Goal: Task Accomplishment & Management: Manage account settings

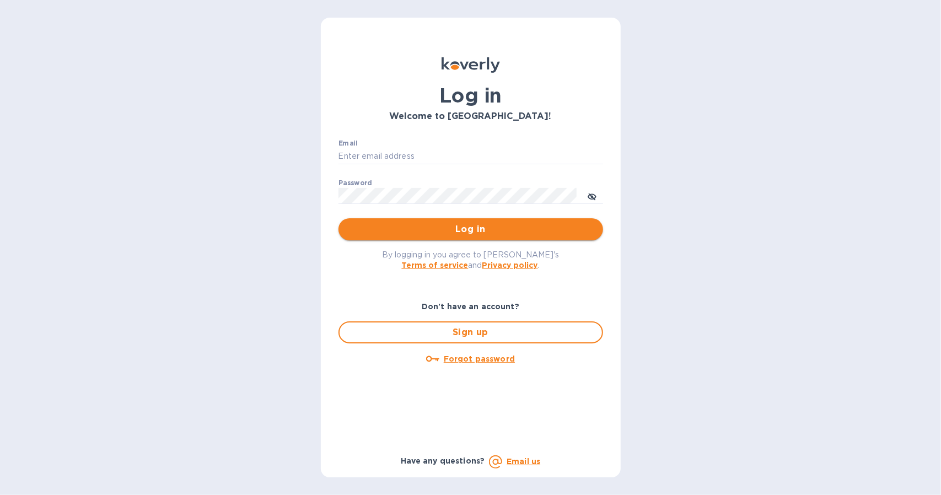
type input "[EMAIL_ADDRESS][DOMAIN_NAME]"
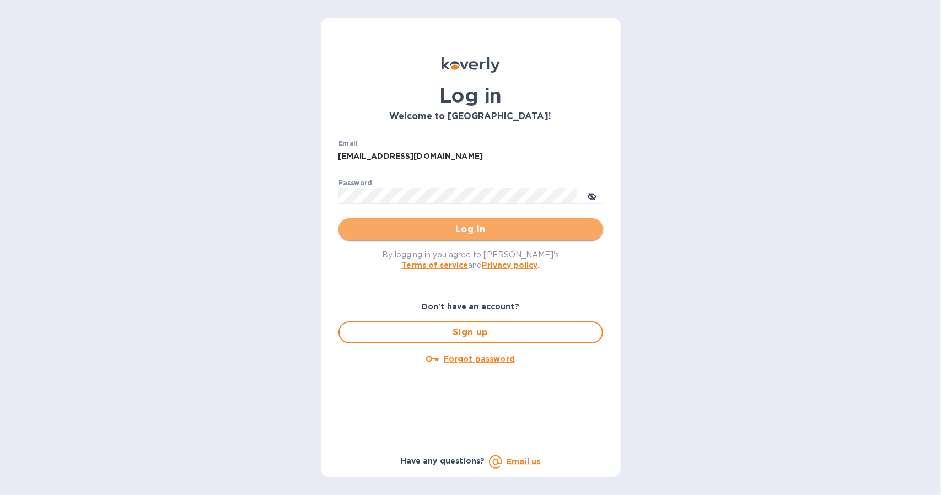
click at [393, 234] on span "Log in" at bounding box center [470, 229] width 247 height 13
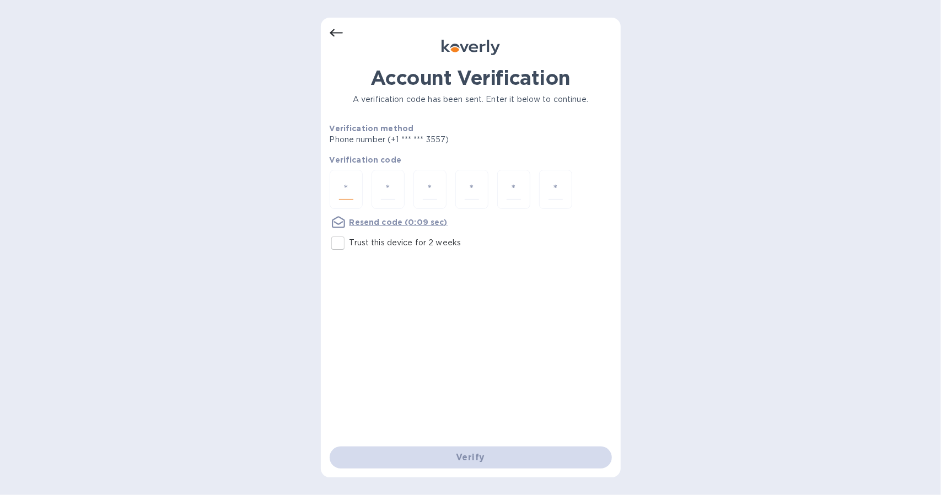
click at [346, 187] on input "number" at bounding box center [346, 189] width 14 height 20
type input "6"
type input "7"
type input "8"
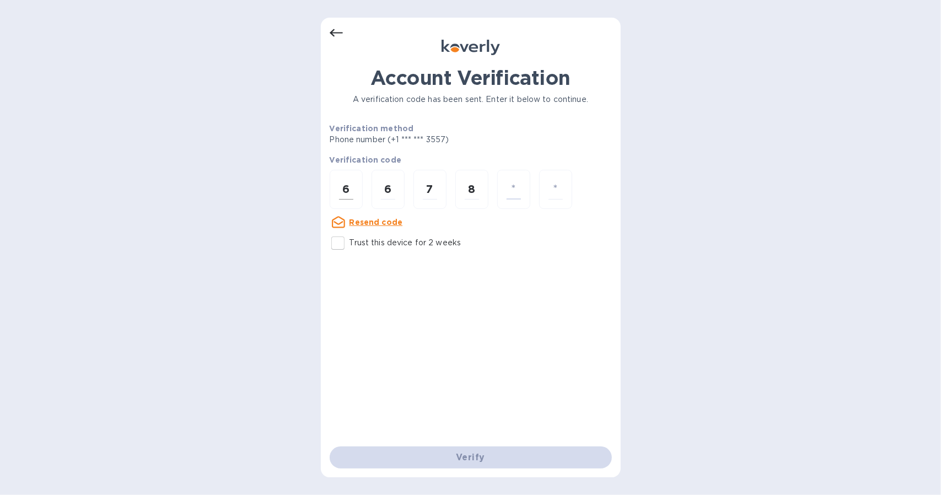
type input "1"
click at [345, 240] on input "Trust this device for 2 weeks" at bounding box center [337, 243] width 23 height 23
checkbox input "true"
click at [559, 188] on input "number" at bounding box center [555, 189] width 14 height 20
type input "0"
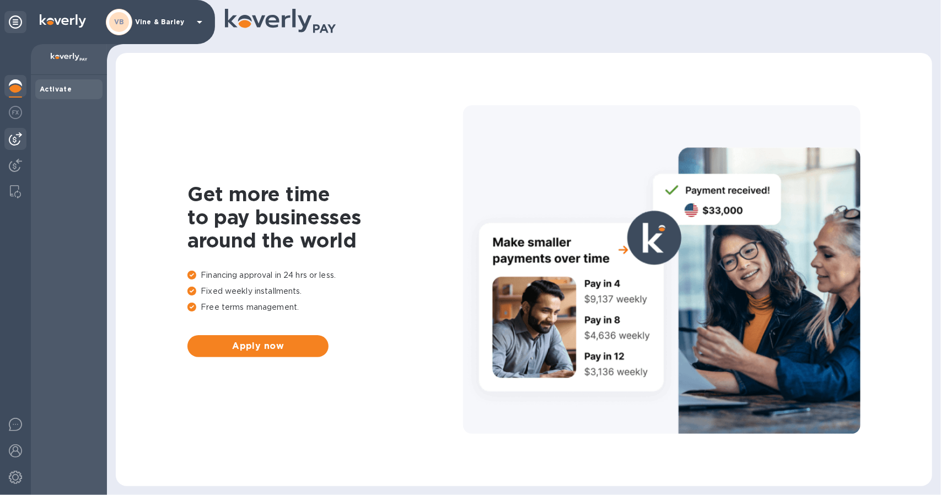
click at [14, 133] on img at bounding box center [15, 138] width 13 height 13
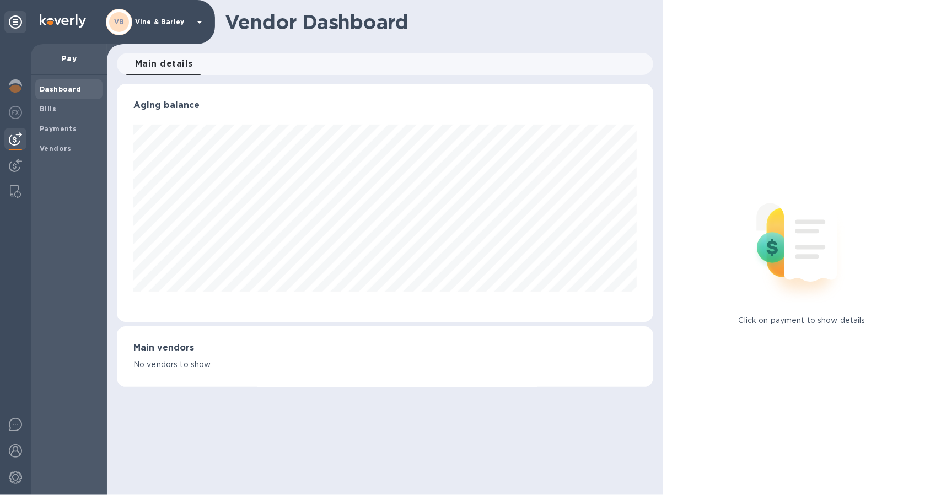
scroll to position [238, 536]
click at [59, 110] on span "Bills" at bounding box center [69, 109] width 58 height 11
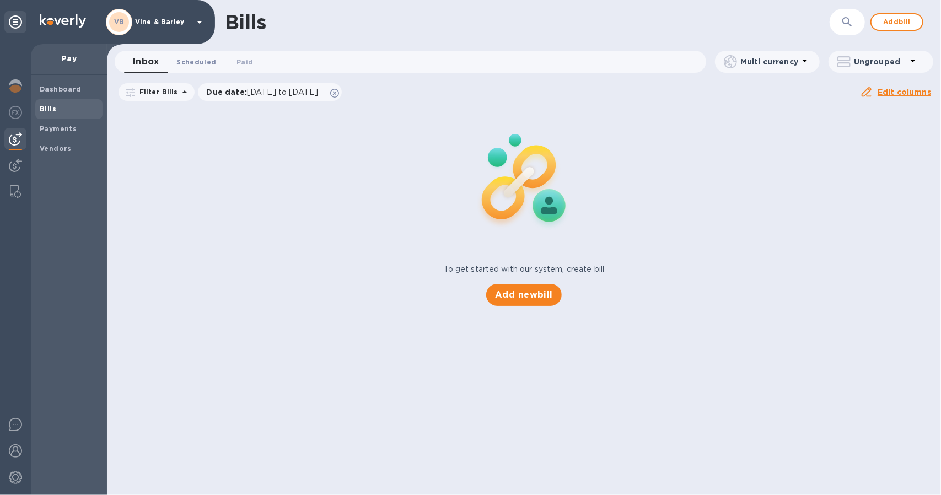
click at [190, 66] on span "Scheduled 0" at bounding box center [196, 62] width 40 height 12
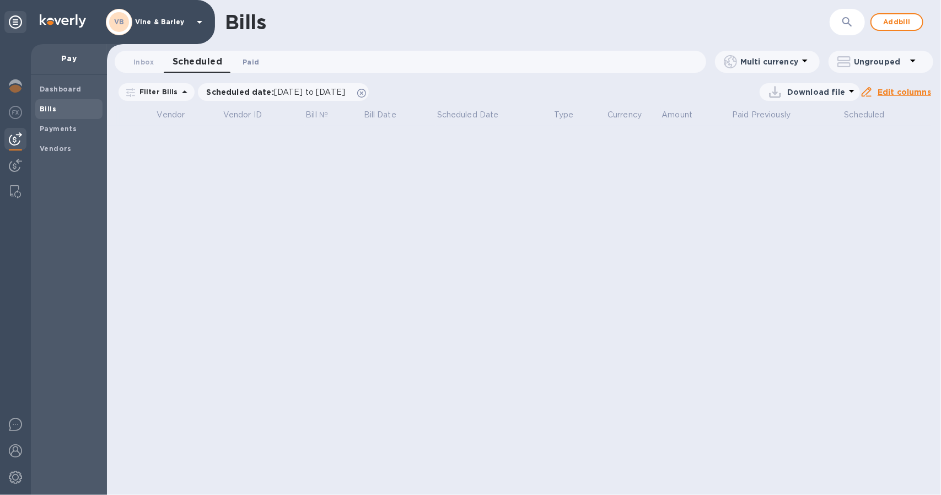
click at [254, 62] on span "Paid 0" at bounding box center [251, 62] width 17 height 12
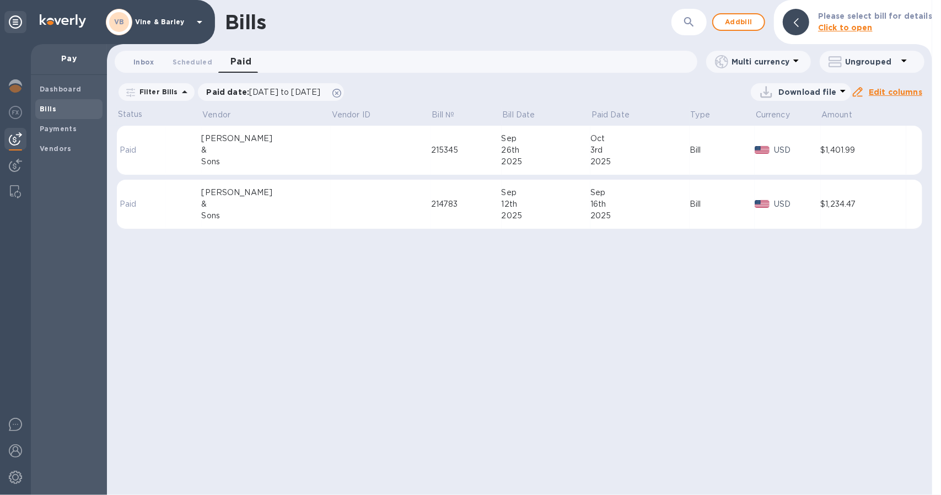
click at [150, 63] on span "Inbox 0" at bounding box center [143, 62] width 21 height 12
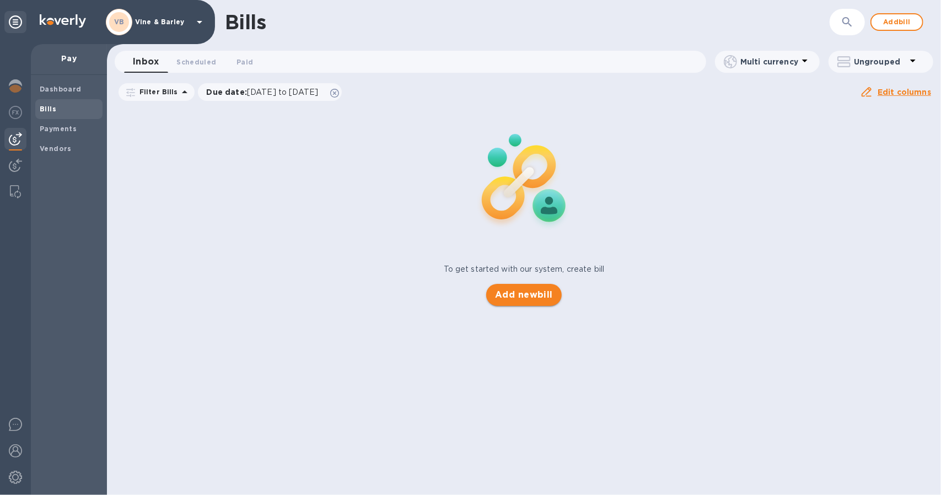
click at [524, 289] on span "Add new bill" at bounding box center [524, 294] width 58 height 13
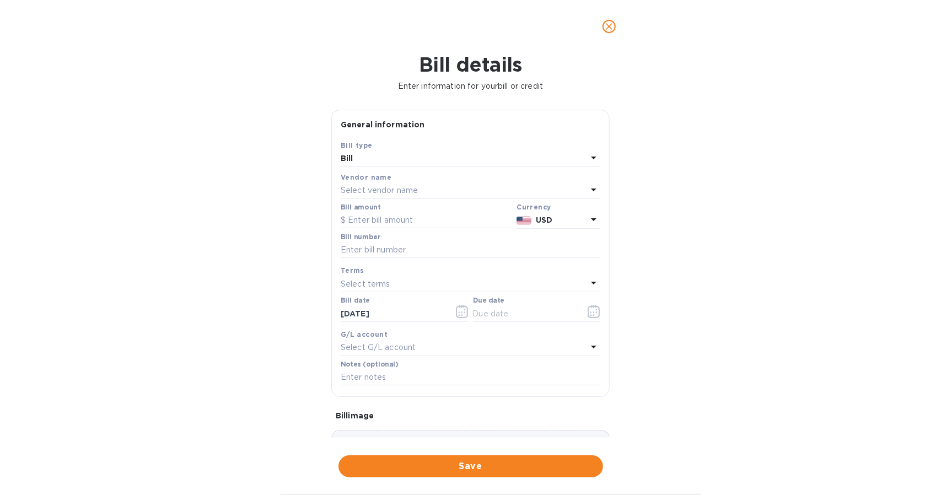
click at [450, 186] on div "Select vendor name" at bounding box center [464, 190] width 246 height 15
click at [417, 249] on p "[PERSON_NAME] & Sons" at bounding box center [465, 253] width 233 height 12
click at [421, 220] on input "text" at bounding box center [426, 220] width 171 height 17
click at [607, 28] on icon "close" at bounding box center [609, 26] width 7 height 7
